Goal: Task Accomplishment & Management: Manage account settings

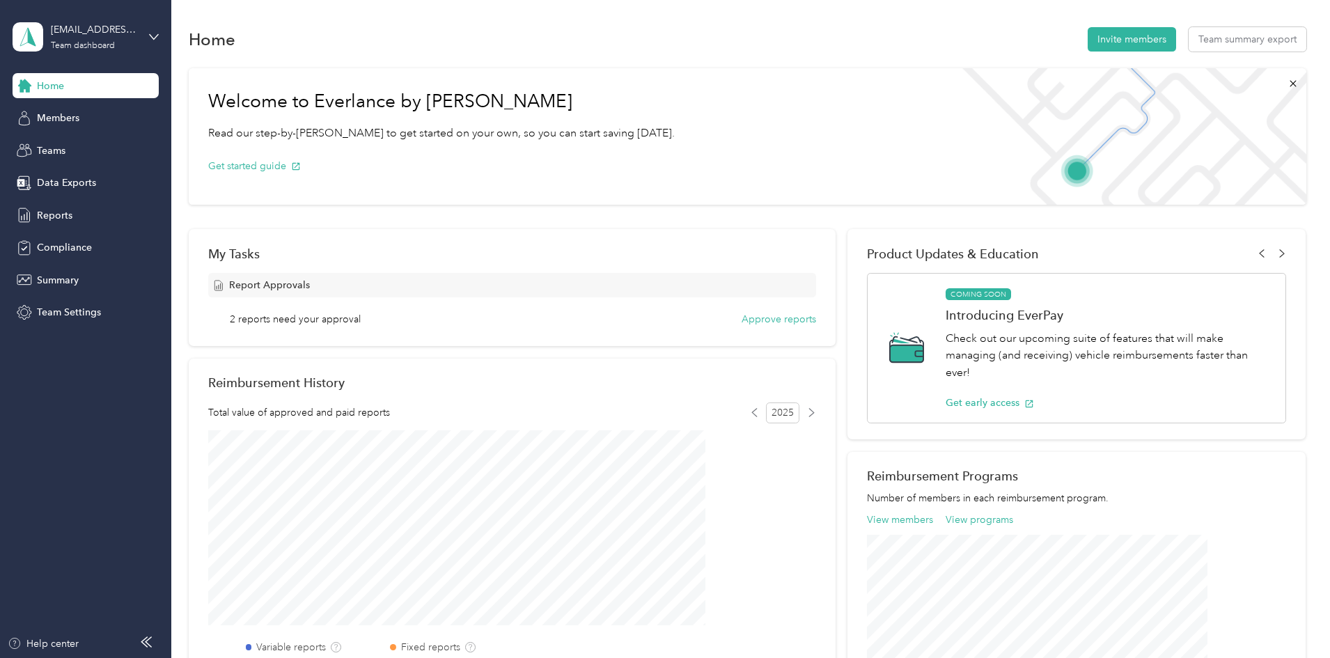
click at [361, 320] on span "2 reports need your approval" at bounding box center [295, 319] width 131 height 15
click at [756, 323] on button "Approve reports" at bounding box center [779, 319] width 75 height 15
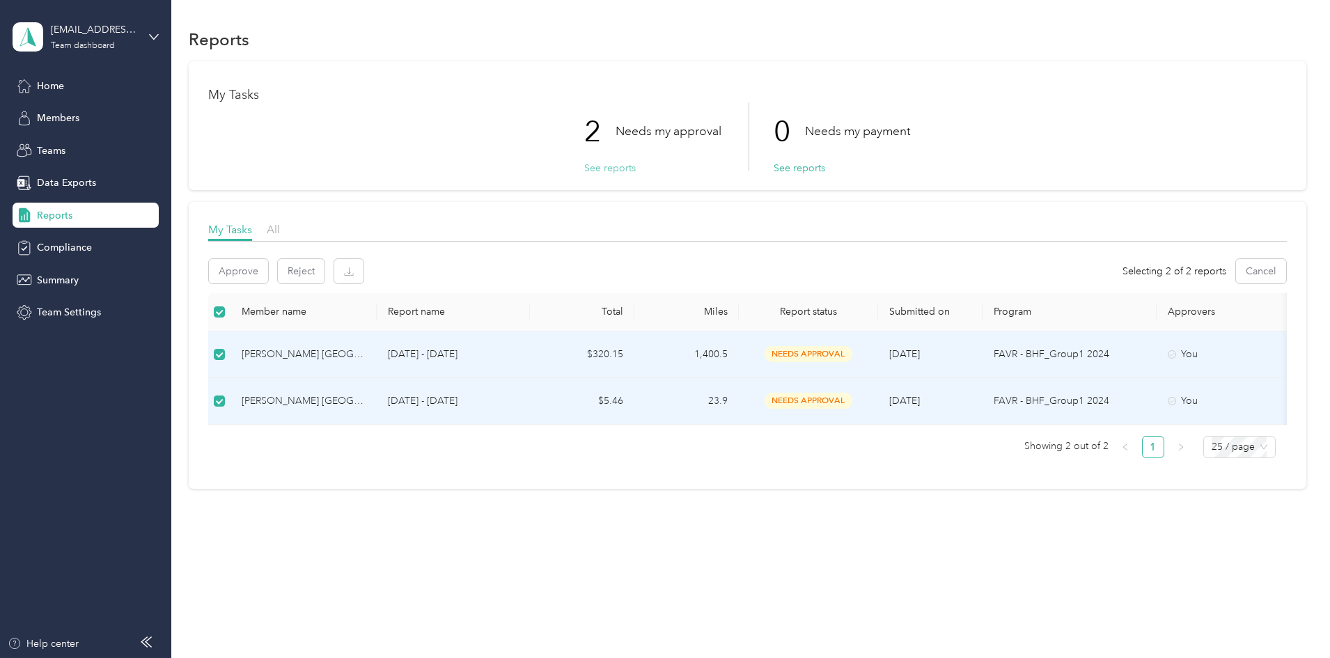
click at [608, 170] on button "See reports" at bounding box center [610, 168] width 52 height 15
click at [268, 276] on button "Approve" at bounding box center [238, 271] width 59 height 24
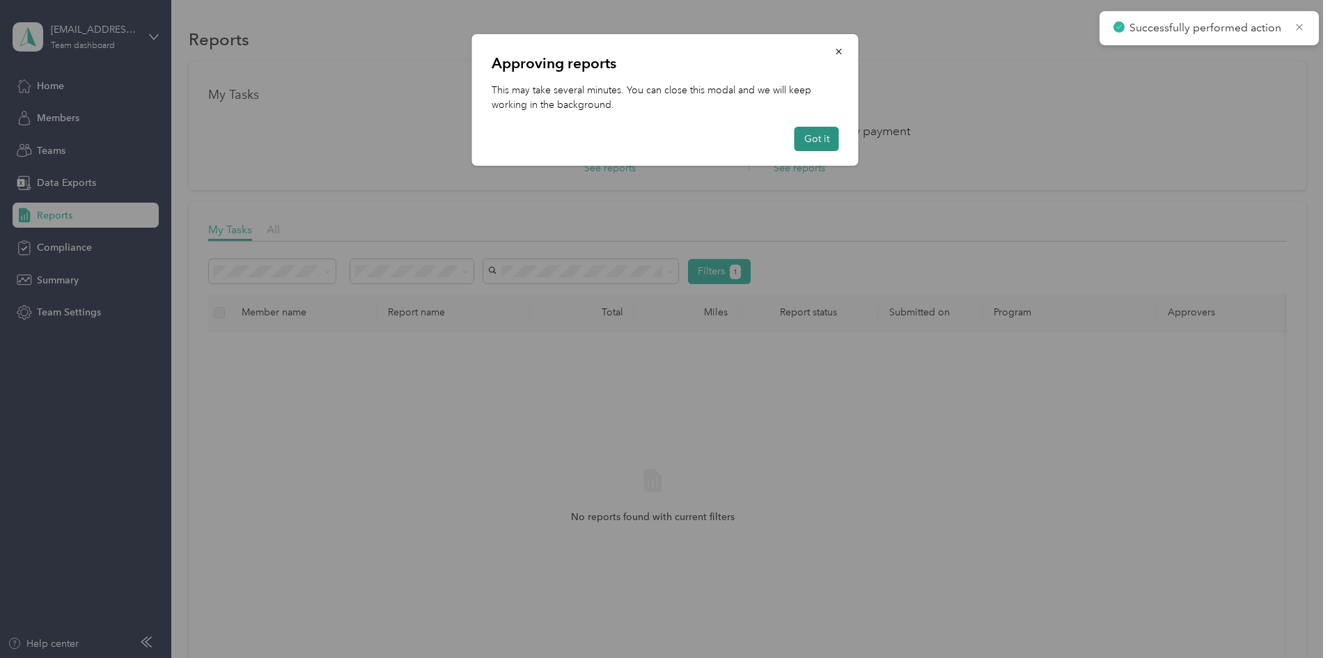
click at [824, 150] on button "Got it" at bounding box center [816, 139] width 45 height 24
